Goal: Information Seeking & Learning: Stay updated

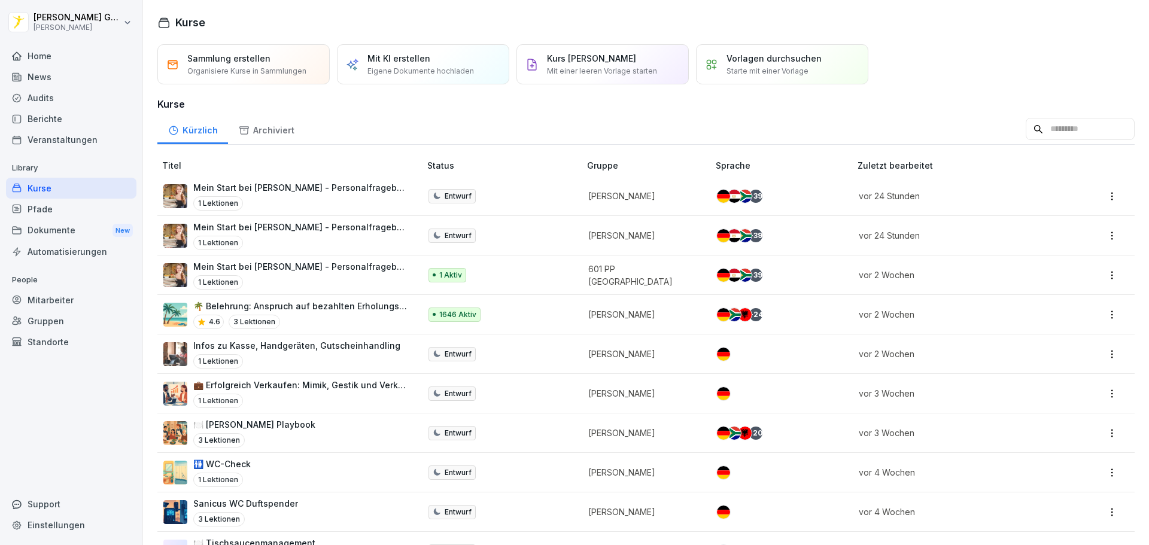
click at [39, 57] on div "Home" at bounding box center [71, 55] width 130 height 21
click at [51, 77] on div "News" at bounding box center [71, 76] width 130 height 21
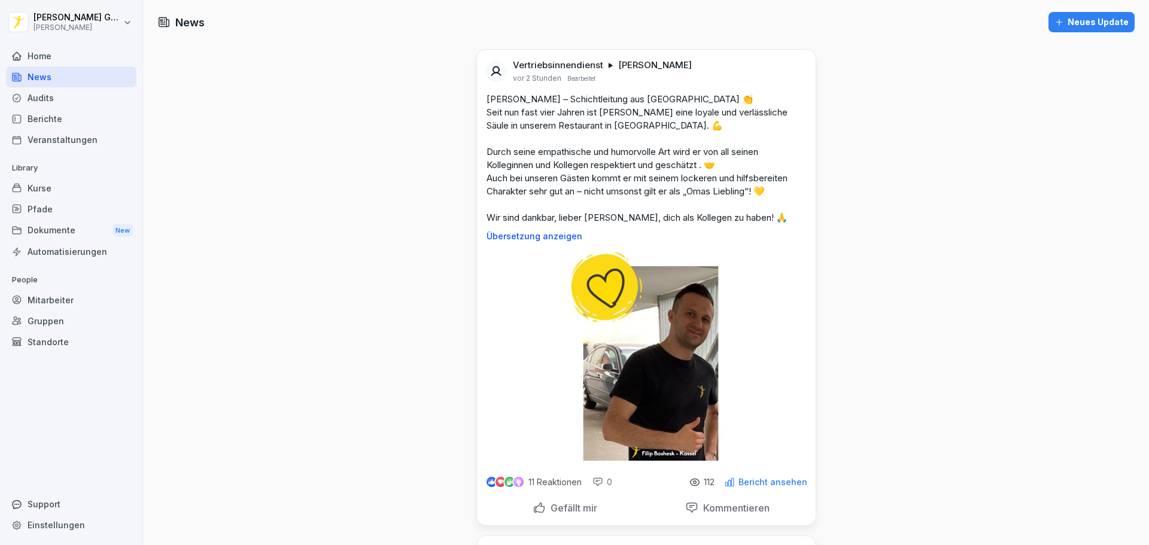
click at [51, 77] on div "News" at bounding box center [71, 76] width 130 height 21
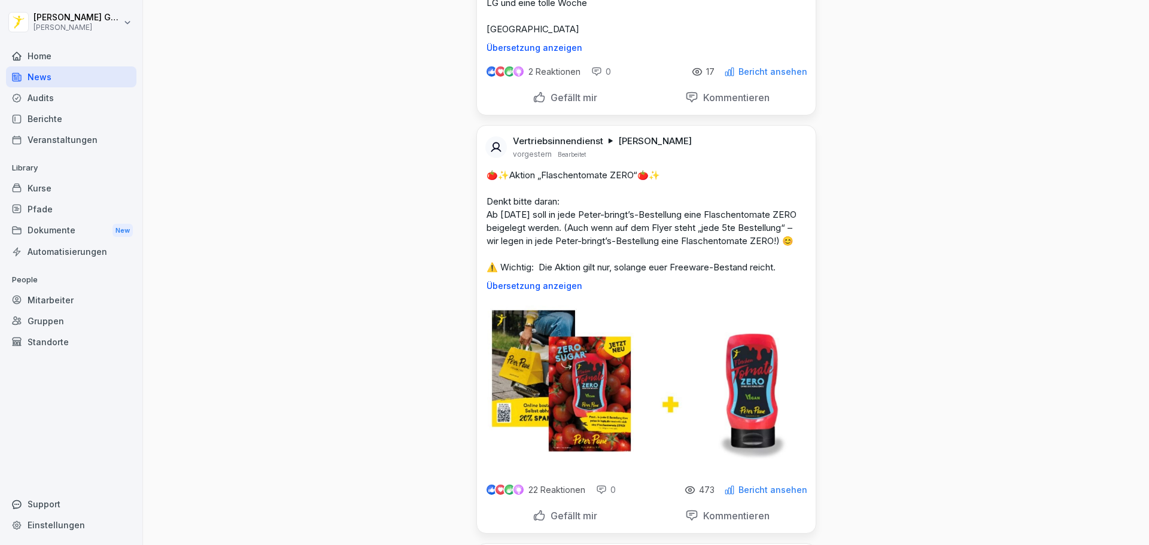
scroll to position [1117, 0]
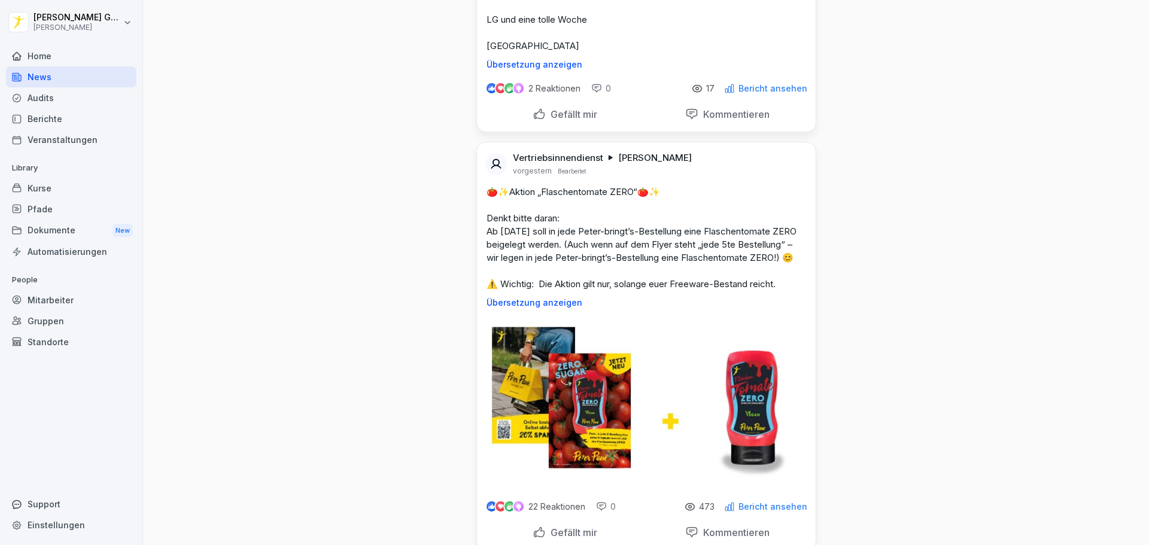
click at [535, 232] on p "🍅✨Aktion „Flaschentomate ZERO“🍅✨ Denkt bitte daran: Ab [DATE] soll in jede Pete…" at bounding box center [647, 238] width 320 height 105
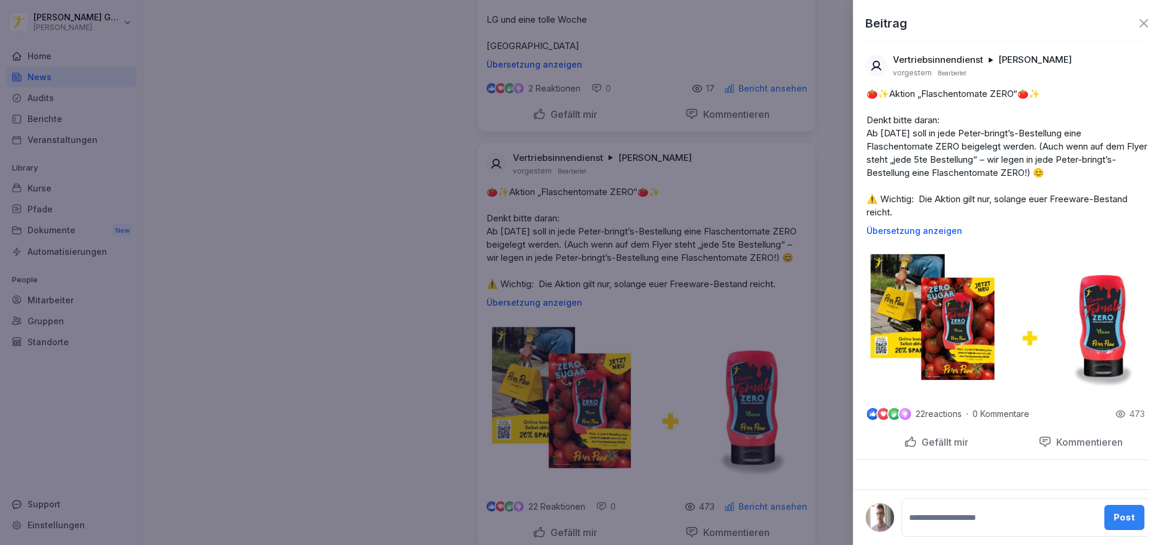
click at [373, 236] on div at bounding box center [574, 272] width 1149 height 545
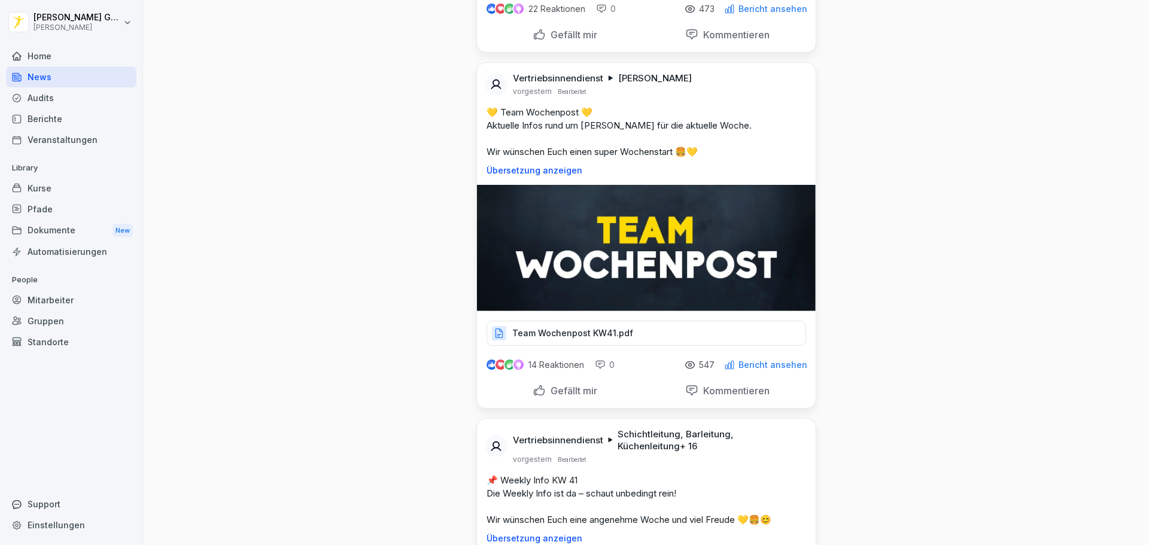
scroll to position [1516, 0]
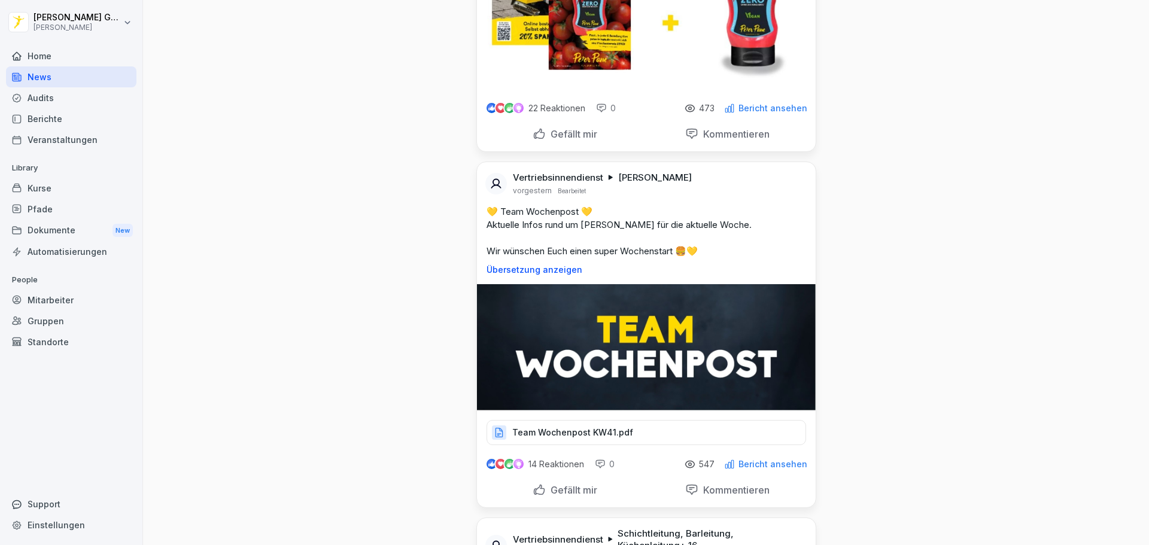
click at [558, 303] on img at bounding box center [646, 347] width 339 height 126
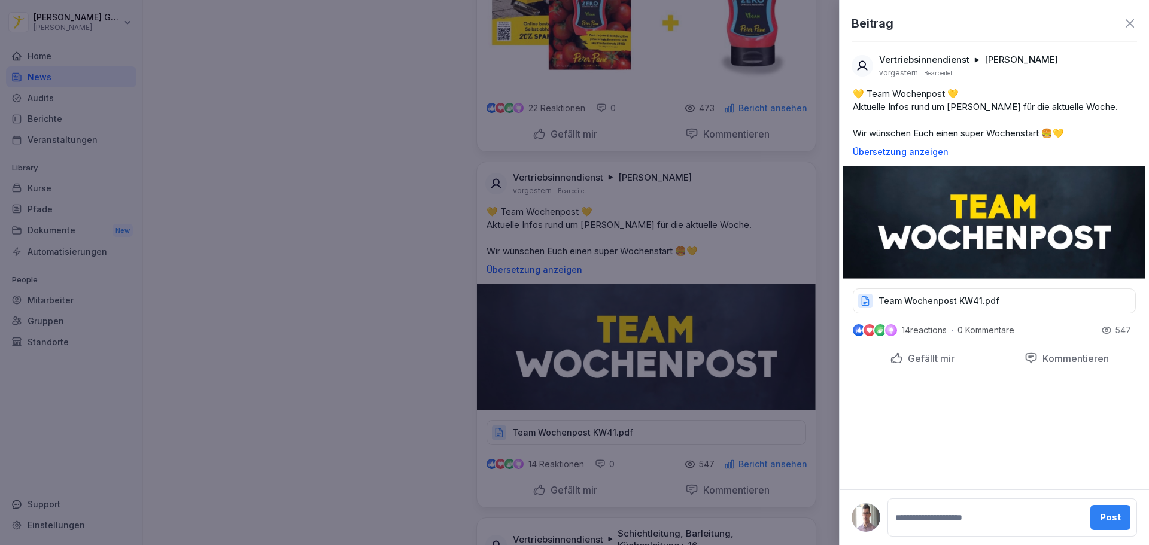
click at [924, 301] on p "Team Wochenpost KW41.pdf" at bounding box center [938, 301] width 121 height 12
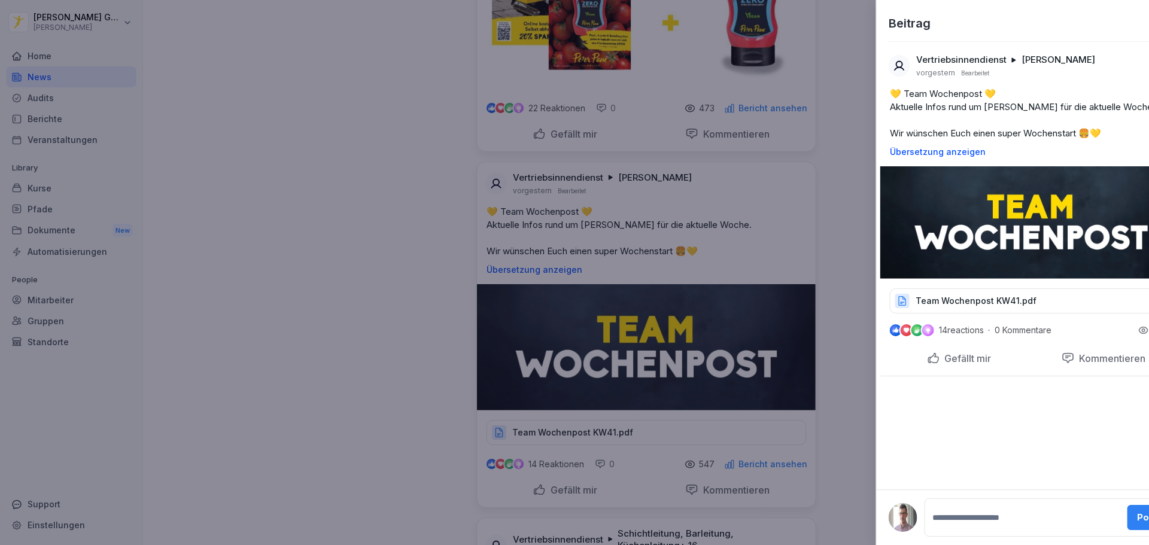
click at [388, 317] on div at bounding box center [574, 272] width 1149 height 545
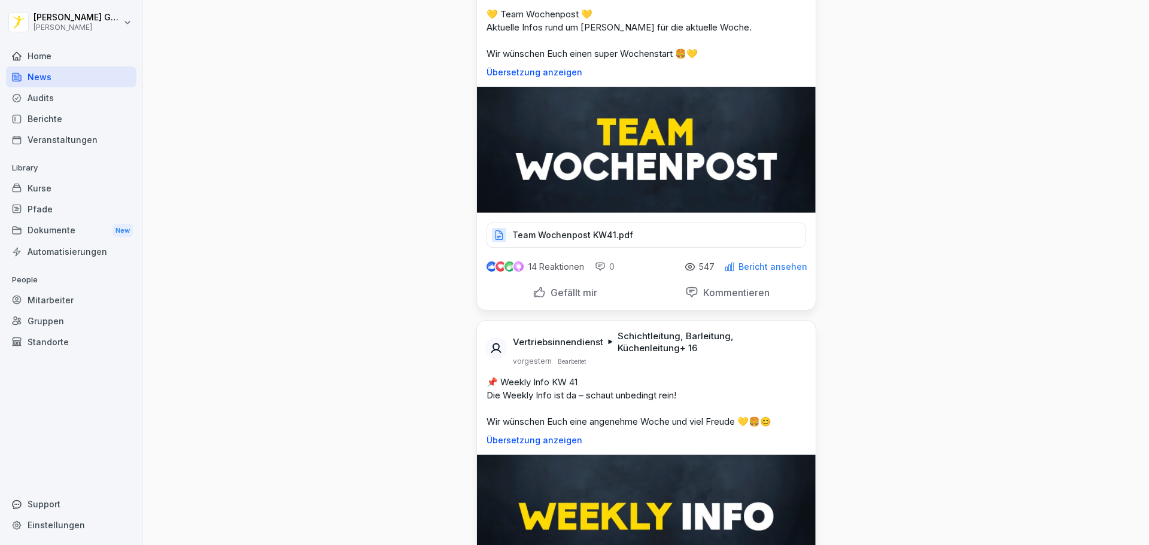
scroll to position [1835, 0]
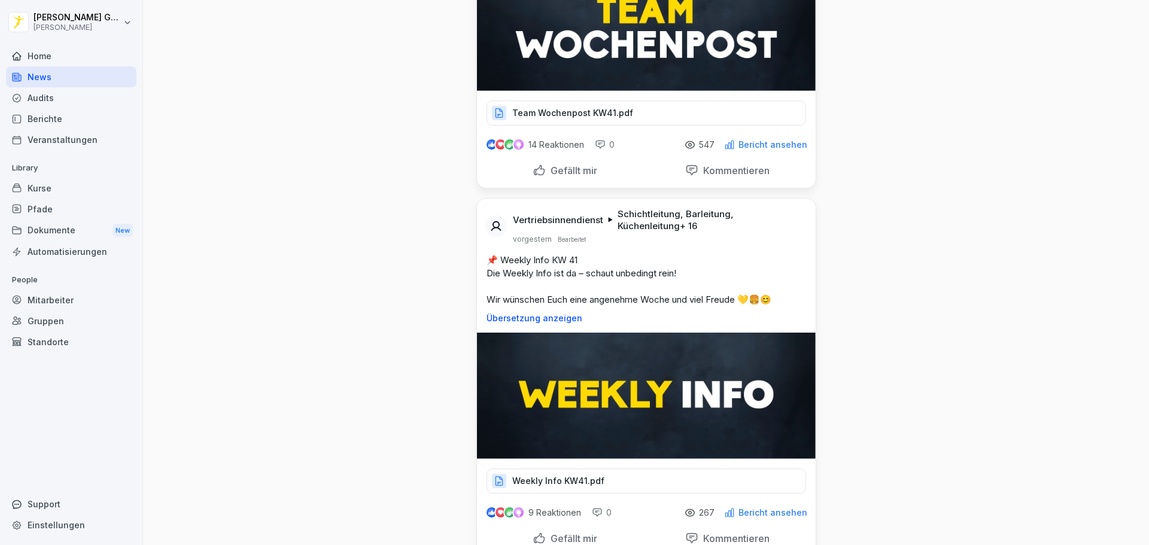
click at [563, 480] on p "Weekly Info KW41.pdf" at bounding box center [558, 481] width 92 height 12
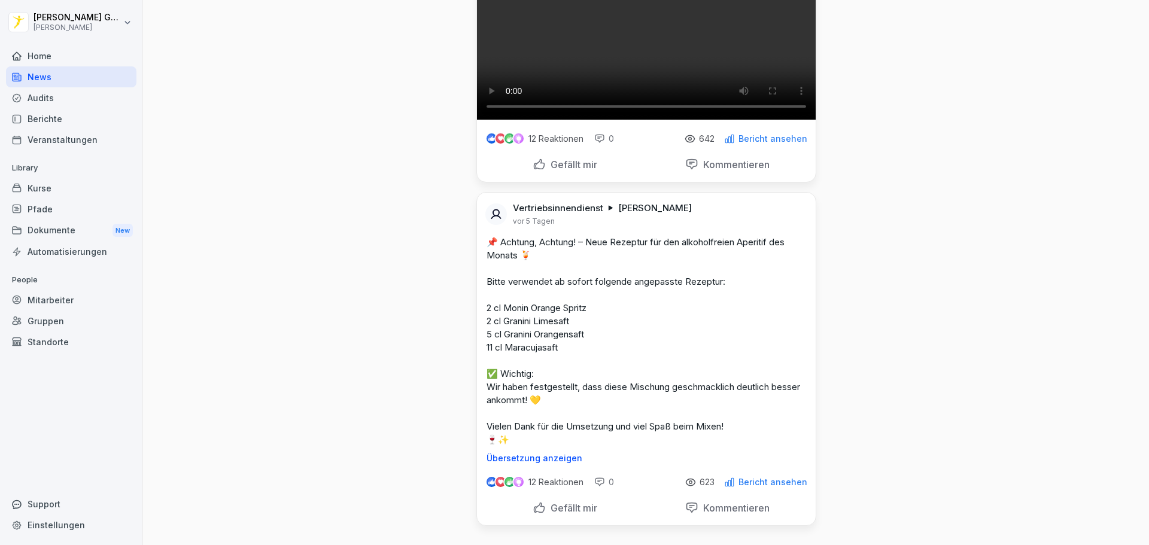
scroll to position [3431, 0]
